Goal: Task Accomplishment & Management: Use online tool/utility

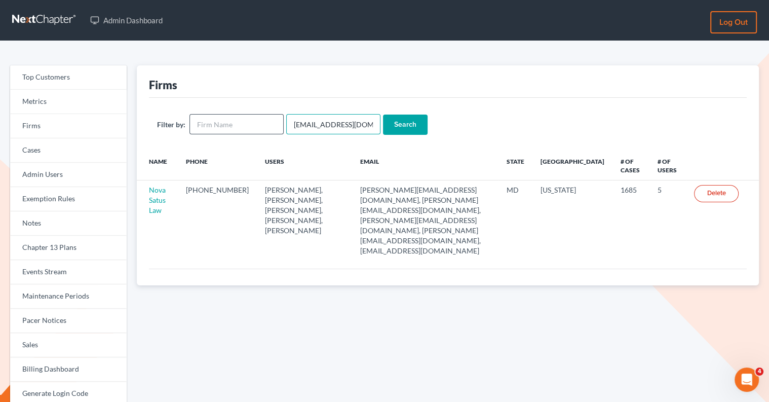
drag, startPoint x: 366, startPoint y: 124, endPoint x: 270, endPoint y: 124, distance: 96.3
click at [270, 124] on form "Filter by: emabuena@gmail.com Search" at bounding box center [448, 124] width 582 height 21
paste input "jbenner@trunkettlaw"
type input "[EMAIL_ADDRESS][DOMAIN_NAME]"
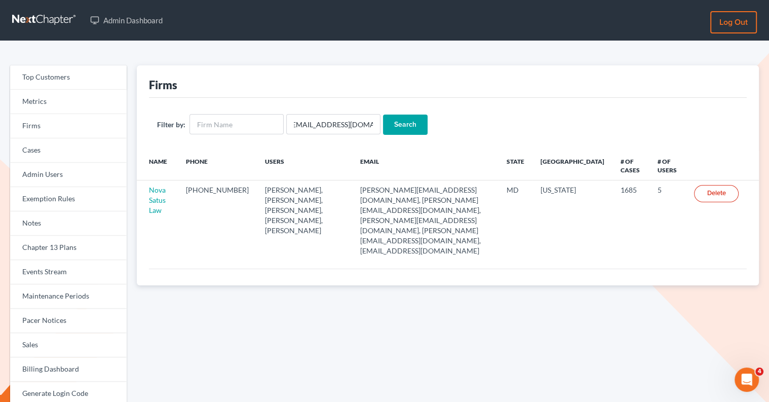
scroll to position [0, 0]
click at [383, 123] on input "Search" at bounding box center [405, 124] width 45 height 20
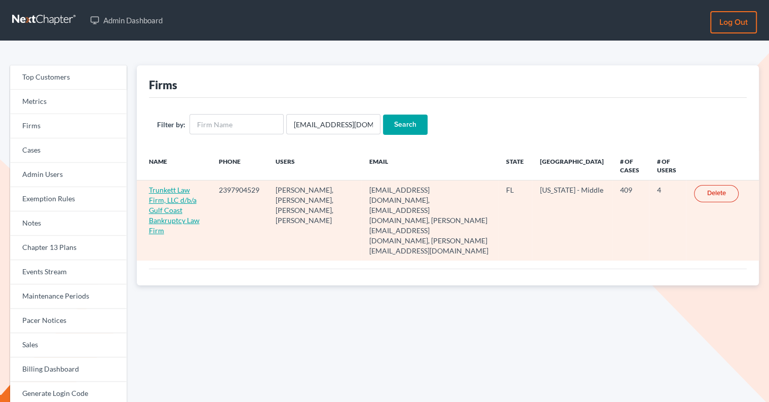
click at [157, 190] on link "Trunkett Law Firm, LLC d/b/a Gulf Coast Bankruptcy Law Firm" at bounding box center [174, 209] width 51 height 49
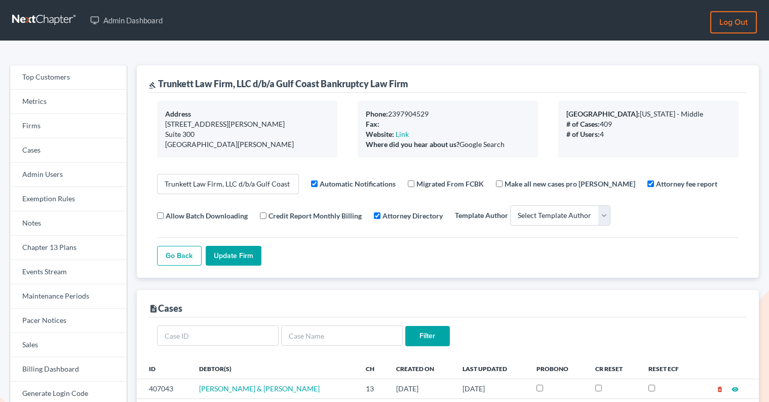
select select
click at [38, 124] on link "Firms" at bounding box center [68, 126] width 117 height 24
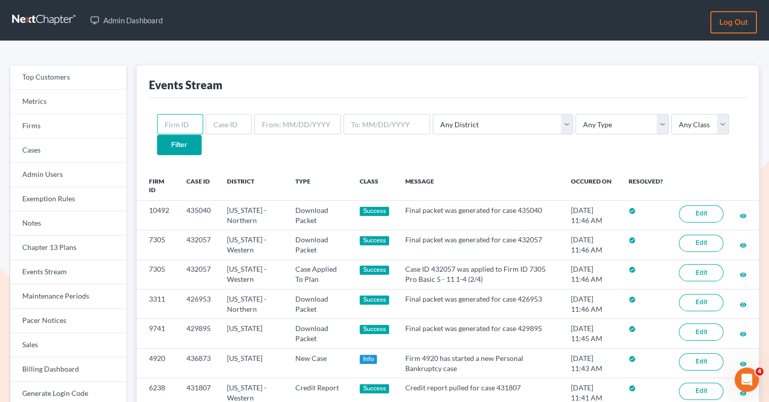
click at [184, 122] on input "text" at bounding box center [180, 124] width 46 height 20
paste input "3904"
type input "3904"
click at [575, 129] on select "Any Type Case Applied To Plan Case Archive Case Duplicate Case Filing Chapter 1…" at bounding box center [621, 124] width 93 height 20
select select "case_filing"
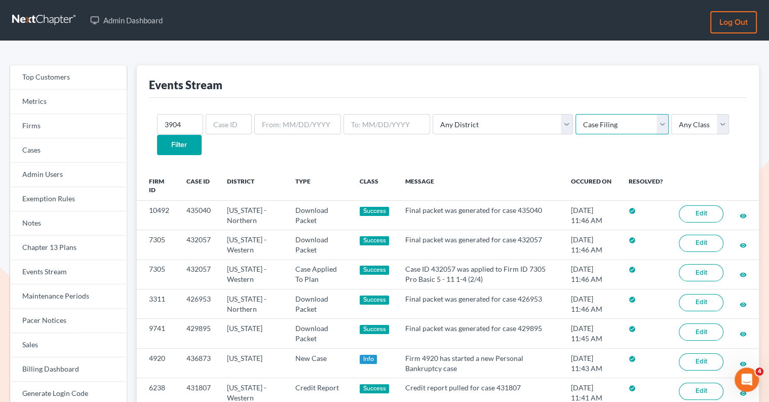
click at [575, 114] on select "Any Type Case Applied To Plan Case Archive Case Duplicate Case Filing Chapter 1…" at bounding box center [621, 124] width 93 height 20
click at [202, 135] on input "Filter" at bounding box center [179, 145] width 45 height 20
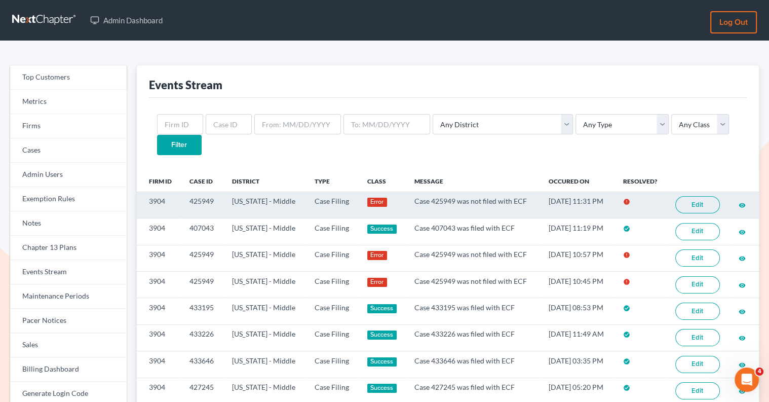
click at [700, 196] on link "Edit" at bounding box center [697, 204] width 45 height 17
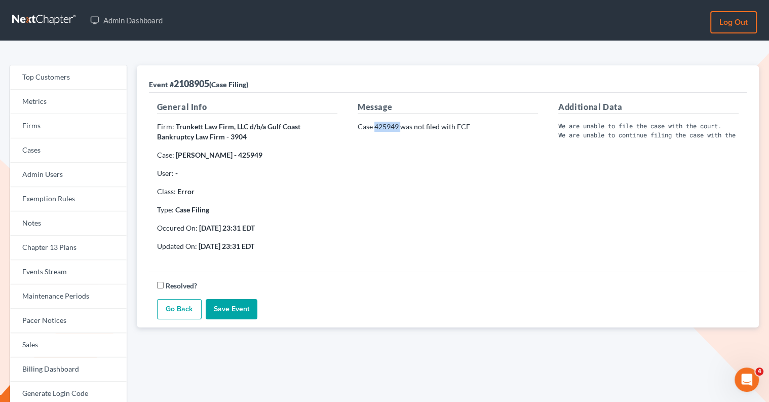
drag, startPoint x: 400, startPoint y: 124, endPoint x: 374, endPoint y: 127, distance: 25.5
click at [374, 127] on p "Case 425949 was not filed with ECF" at bounding box center [448, 127] width 180 height 10
copy p "425949"
click at [308, 140] on p "Firm: Trunkett Law Firm, LLC d/b/a Gulf Coast Bankruptcy Law Firm - 3904" at bounding box center [247, 132] width 180 height 20
drag, startPoint x: 236, startPoint y: 156, endPoint x: 175, endPoint y: 154, distance: 60.8
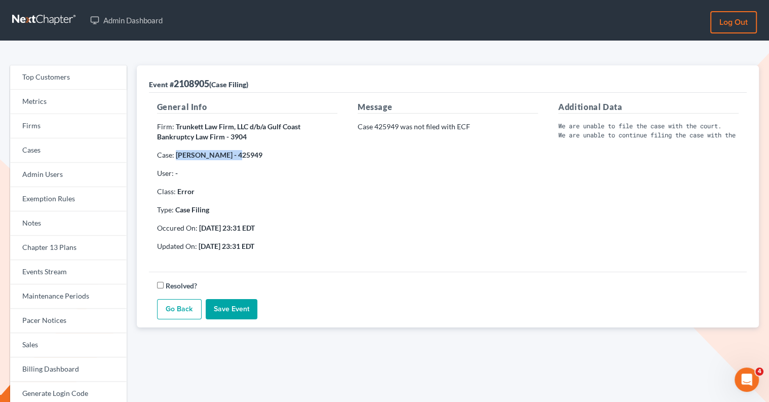
click at [176, 154] on strong "Shudarren Samuels - 425949" at bounding box center [219, 154] width 87 height 9
copy strong "Shudarren Samuels"
click at [51, 271] on link "Events Stream" at bounding box center [68, 272] width 117 height 24
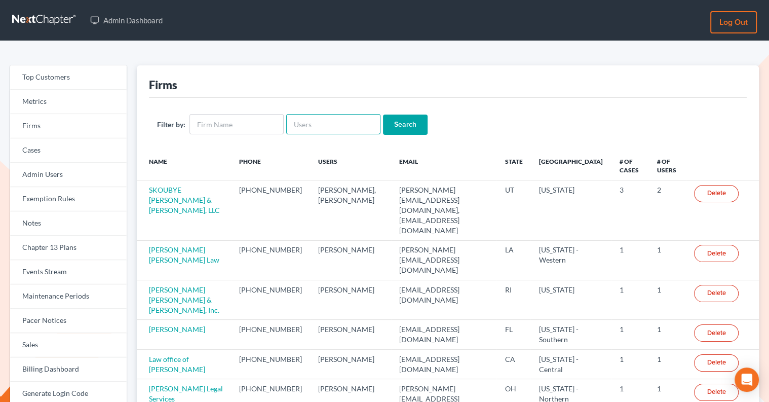
click at [338, 123] on input "text" at bounding box center [333, 124] width 94 height 20
paste input "[PERSON_NAME][EMAIL_ADDRESS][DOMAIN_NAME]"
type input "[PERSON_NAME][EMAIL_ADDRESS][DOMAIN_NAME]"
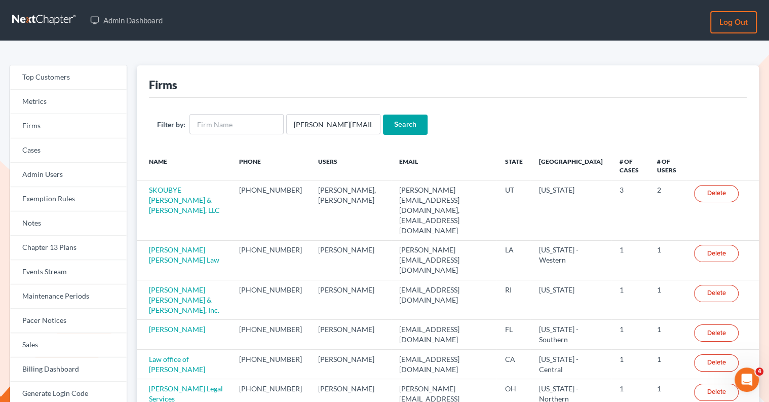
click at [389, 125] on input "Search" at bounding box center [405, 124] width 45 height 20
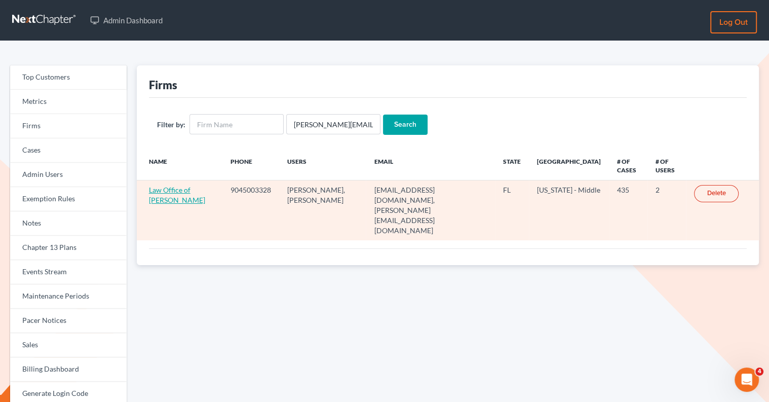
click at [162, 200] on link "Law Office of [PERSON_NAME]" at bounding box center [177, 194] width 56 height 19
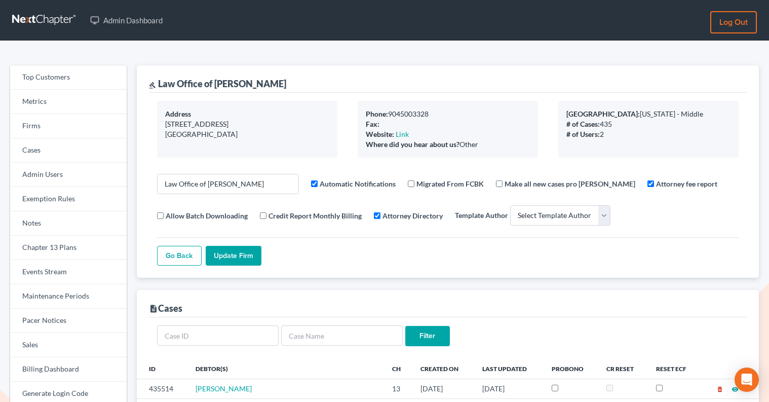
select select
click at [72, 120] on link "Firms" at bounding box center [68, 126] width 117 height 24
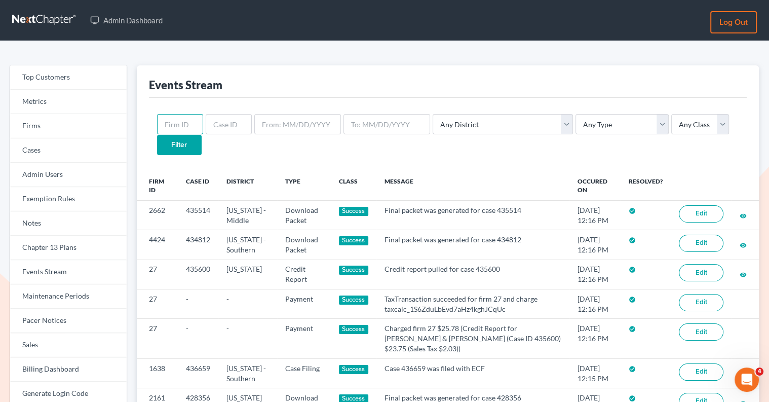
click at [184, 124] on input "text" at bounding box center [180, 124] width 46 height 20
paste input "2662"
type input "2662"
click at [202, 135] on input "Filter" at bounding box center [179, 145] width 45 height 20
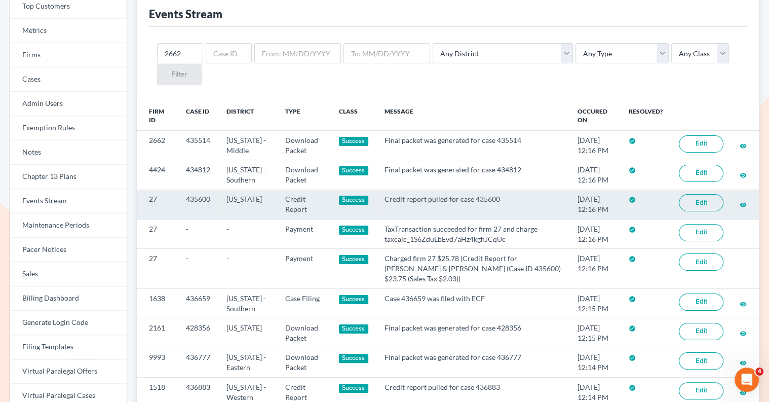
scroll to position [89, 0]
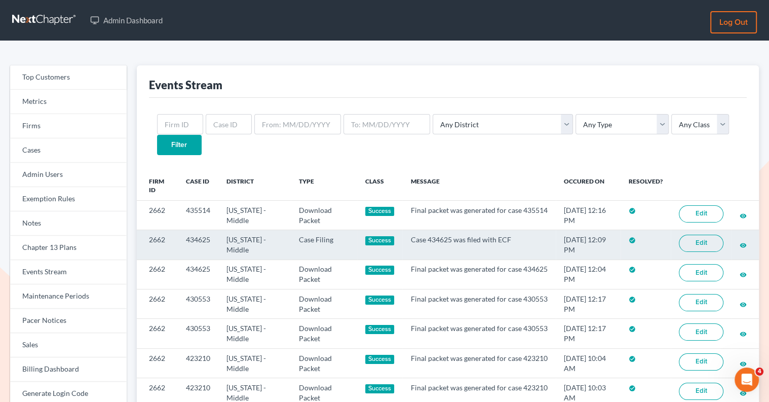
click at [698, 235] on link "Edit" at bounding box center [701, 243] width 45 height 17
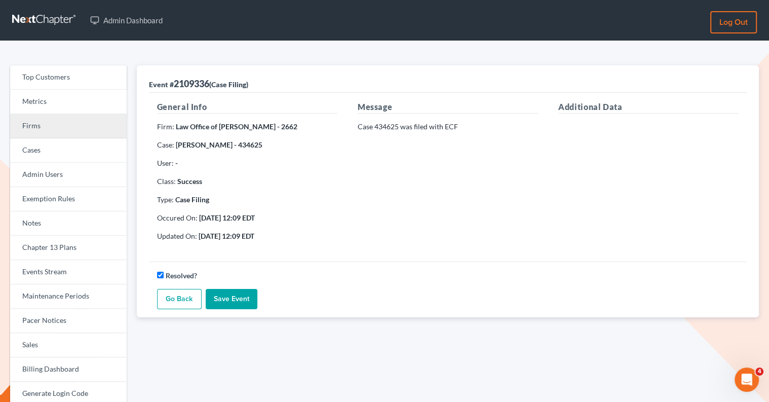
click at [71, 127] on link "Firms" at bounding box center [68, 126] width 117 height 24
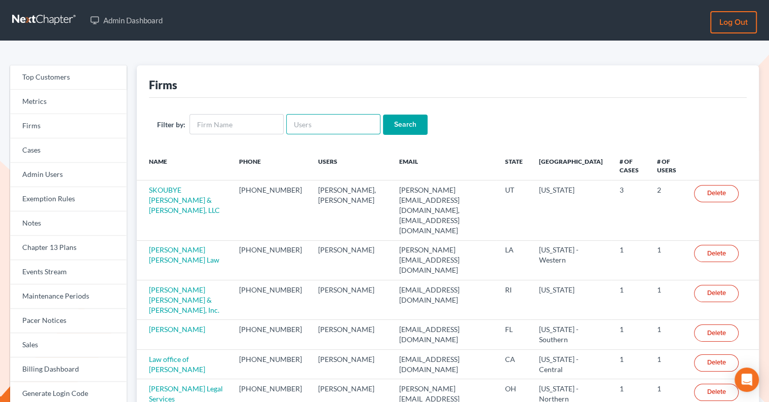
click at [318, 119] on input "text" at bounding box center [333, 124] width 94 height 20
paste input "[EMAIL_ADDRESS][DOMAIN_NAME]"
type input "[EMAIL_ADDRESS][DOMAIN_NAME]"
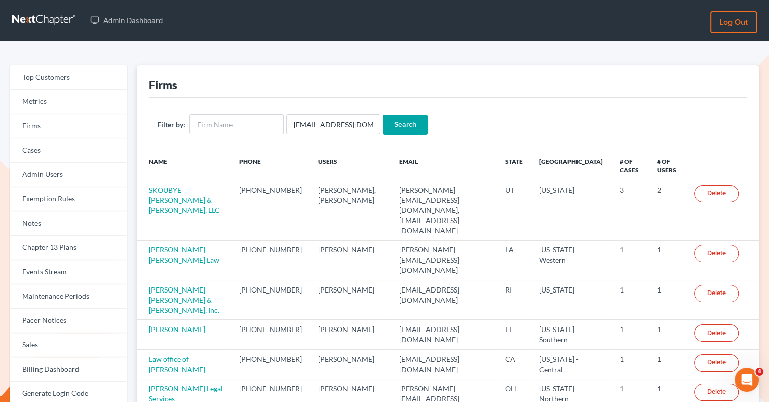
click at [399, 125] on input "Search" at bounding box center [405, 124] width 45 height 20
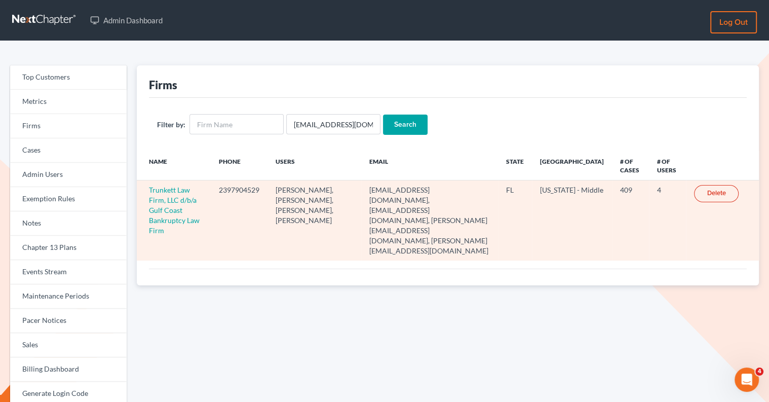
click at [172, 204] on td "Trunkett Law Firm, LLC d/b/a Gulf Coast Bankruptcy Law Firm" at bounding box center [174, 220] width 74 height 80
click at [174, 194] on td "Trunkett Law Firm, LLC d/b/a Gulf Coast Bankruptcy Law Firm" at bounding box center [174, 220] width 74 height 80
click at [181, 200] on link "Trunkett Law Firm, LLC d/b/a Gulf Coast Bankruptcy Law Firm" at bounding box center [174, 209] width 51 height 49
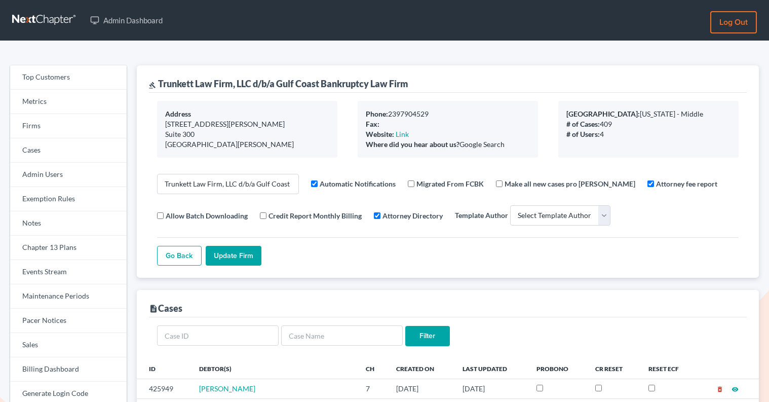
select select
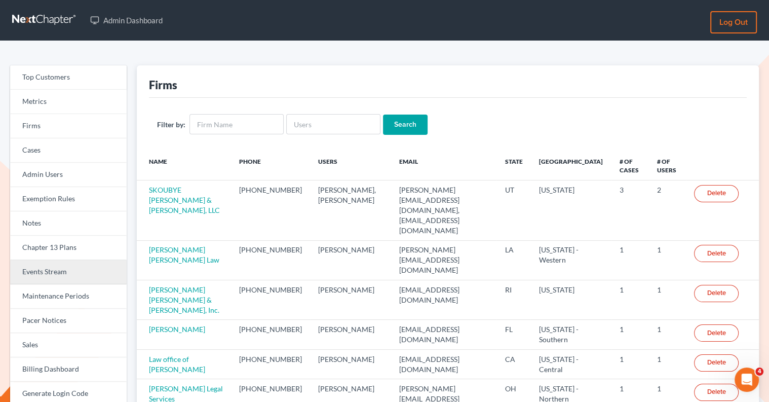
click at [66, 276] on link "Events Stream" at bounding box center [68, 272] width 117 height 24
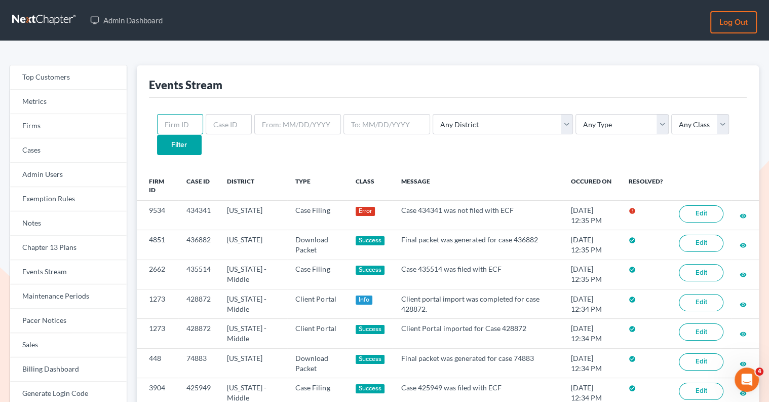
click at [176, 129] on input "text" at bounding box center [180, 124] width 46 height 20
paste input "3904"
type input "3904"
click at [202, 135] on input "Filter" at bounding box center [179, 145] width 45 height 20
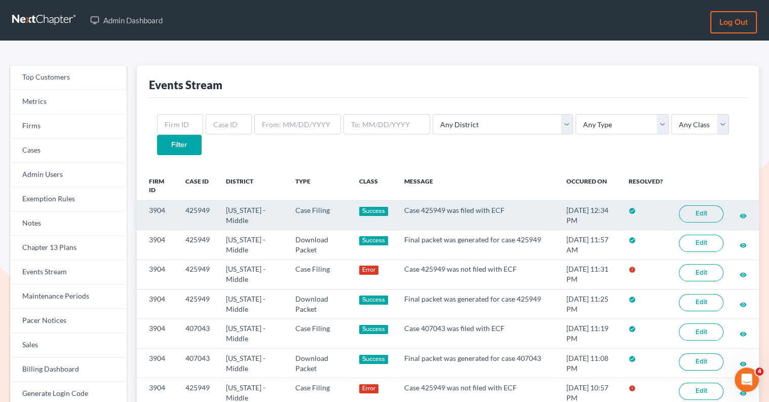
click at [698, 205] on link "Edit" at bounding box center [701, 213] width 45 height 17
